Goal: Find specific page/section: Find specific page/section

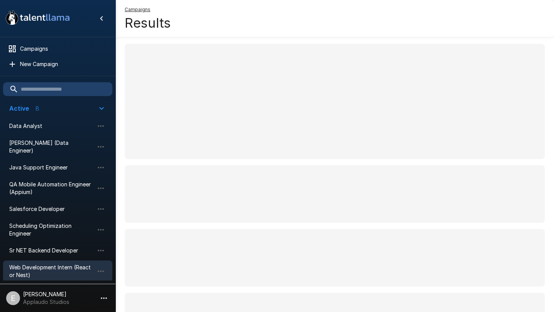
click at [59, 272] on div "Web Development Intern (React or Nest)" at bounding box center [57, 272] width 109 height 22
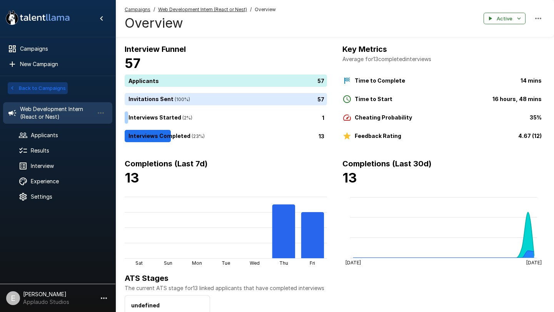
click at [17, 90] on button "Back to Campaigns" at bounding box center [38, 88] width 60 height 12
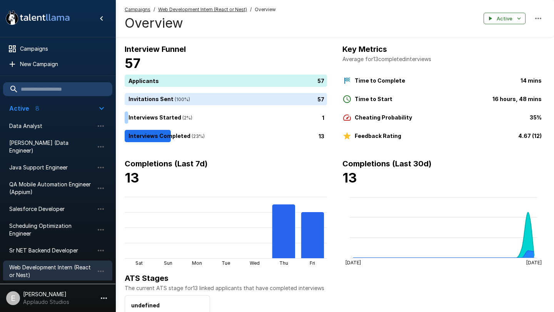
click at [233, 10] on u "Web Development Intern (React or Nest)" at bounding box center [202, 10] width 89 height 6
click at [199, 9] on u "Web Development Intern (React or Nest)" at bounding box center [202, 10] width 89 height 6
click at [142, 13] on span "Campaigns" at bounding box center [138, 10] width 26 height 8
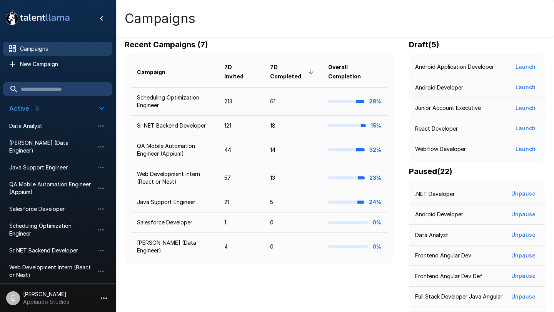
scroll to position [146, 0]
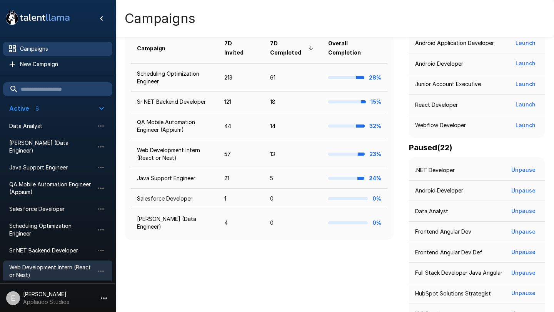
click at [45, 265] on span "Web Development Intern (React or Nest)" at bounding box center [51, 271] width 85 height 15
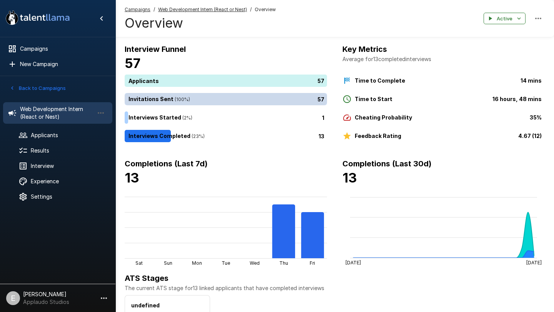
click at [191, 104] on div "57" at bounding box center [227, 99] width 205 height 12
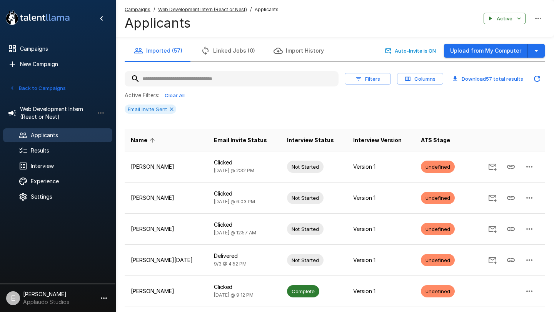
click at [70, 21] on icon ".st0{fill:#FFFFFF;} .st1{fill:#76a4ed;}" at bounding box center [37, 18] width 69 height 20
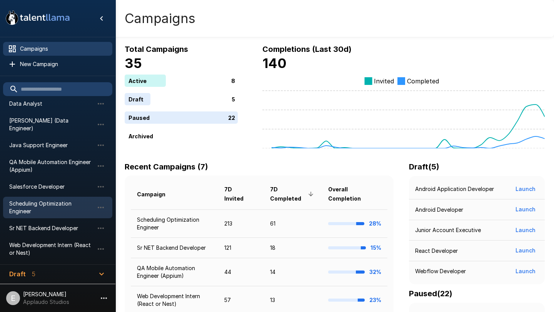
scroll to position [63, 0]
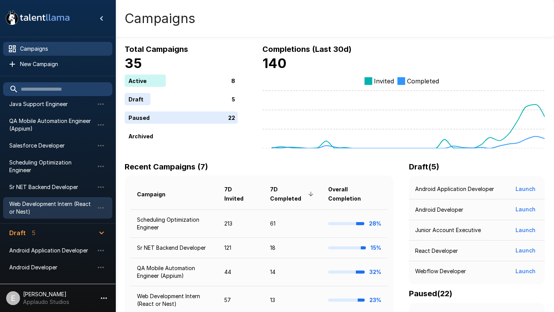
click at [59, 202] on span "Web Development Intern (React or Nest)" at bounding box center [51, 207] width 85 height 15
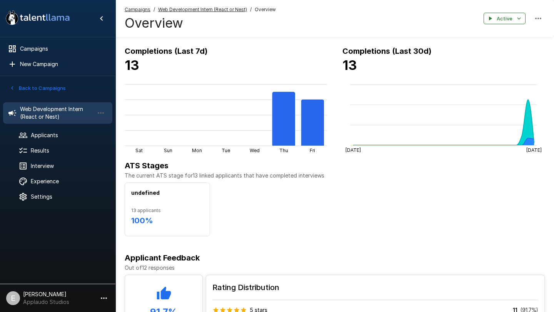
scroll to position [164, 0]
